Goal: Go to known website: Access a specific website the user already knows

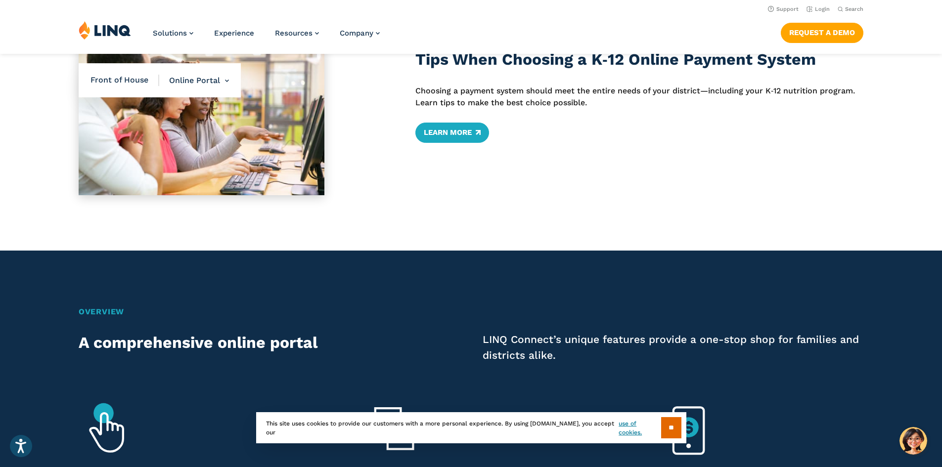
scroll to position [395, 0]
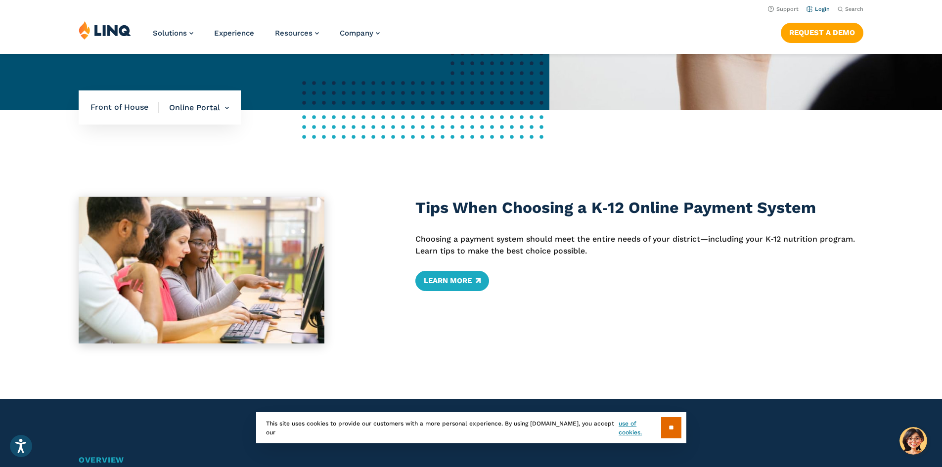
click at [814, 7] on link "Login" at bounding box center [817, 9] width 23 height 6
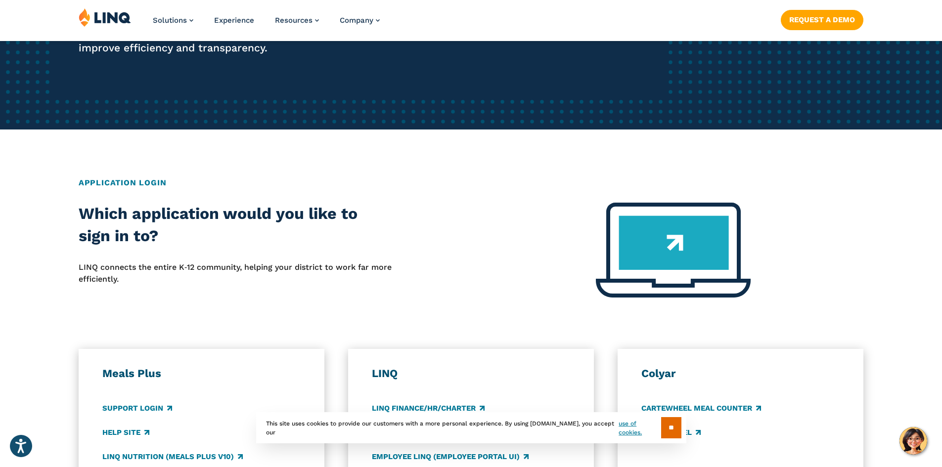
scroll to position [494, 0]
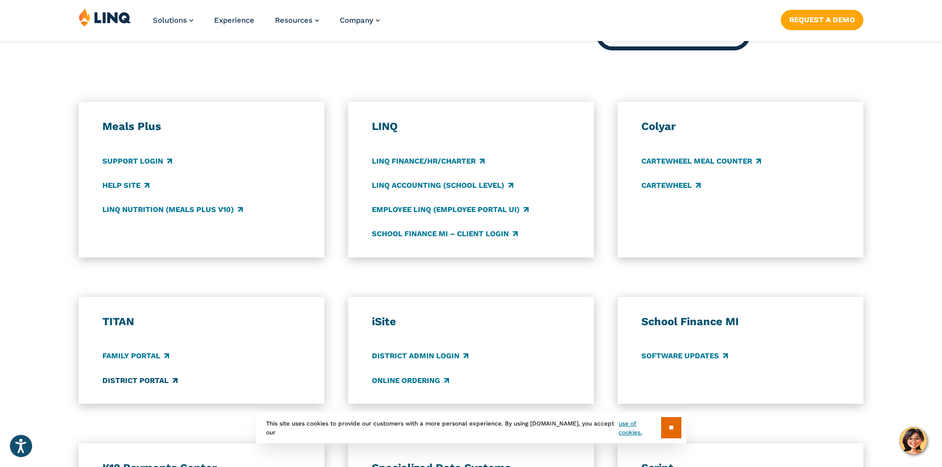
click at [120, 379] on link "District Portal" at bounding box center [139, 380] width 75 height 11
